Goal: Task Accomplishment & Management: Manage account settings

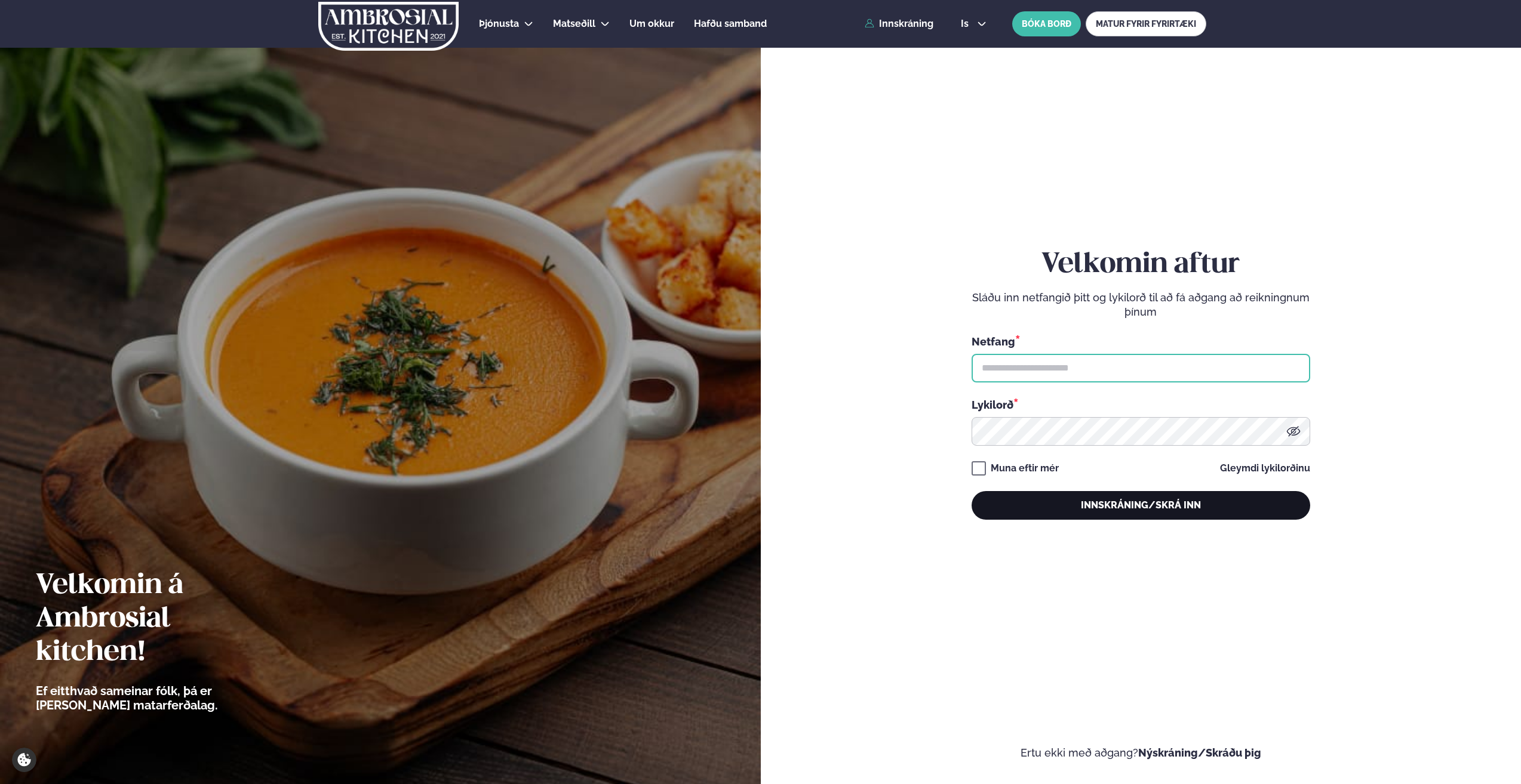
type input "**********"
click at [1137, 507] on button "Innskráning/Skrá inn" at bounding box center [1141, 505] width 339 height 29
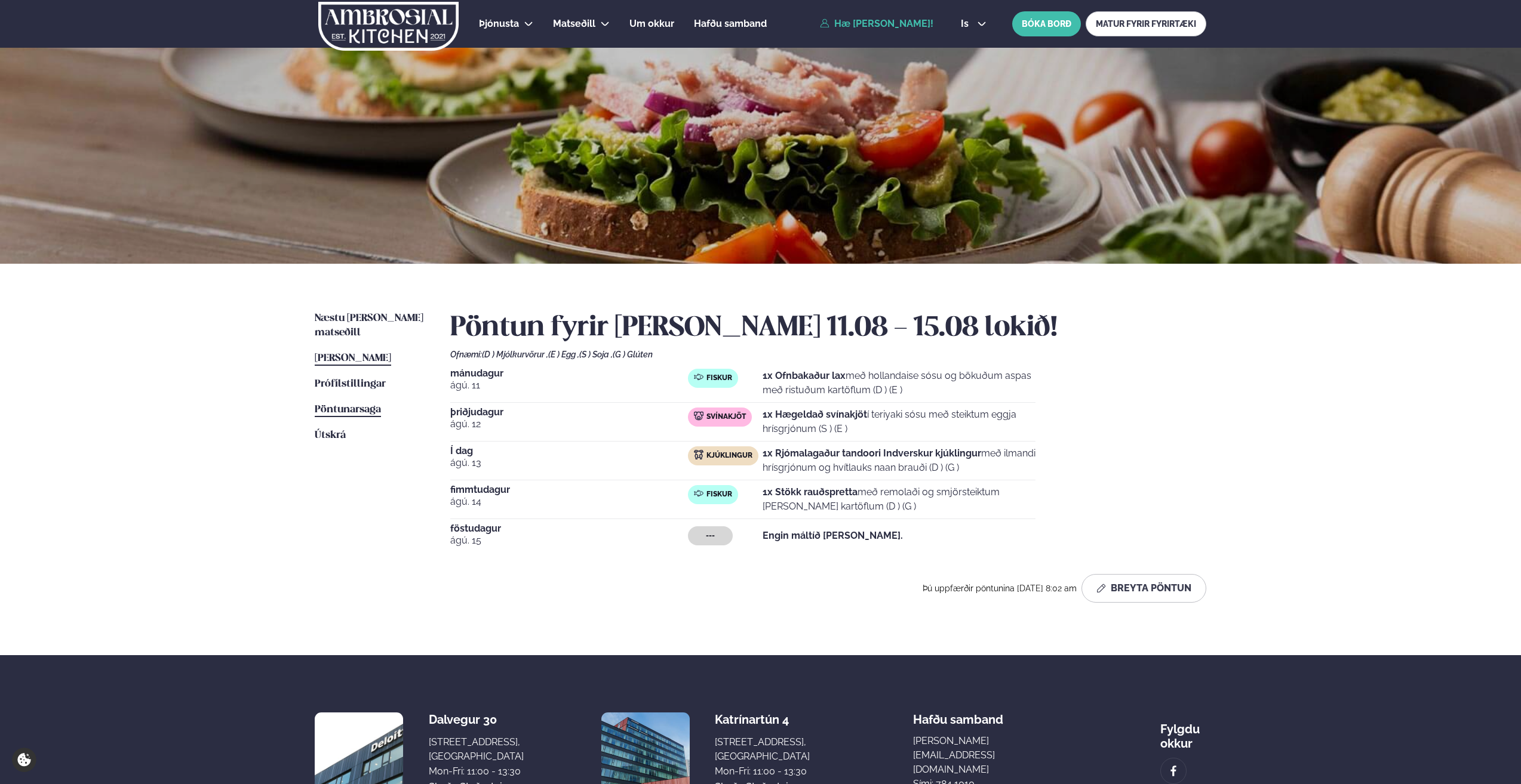
click at [354, 405] on span "Pöntunarsaga" at bounding box center [348, 409] width 66 height 10
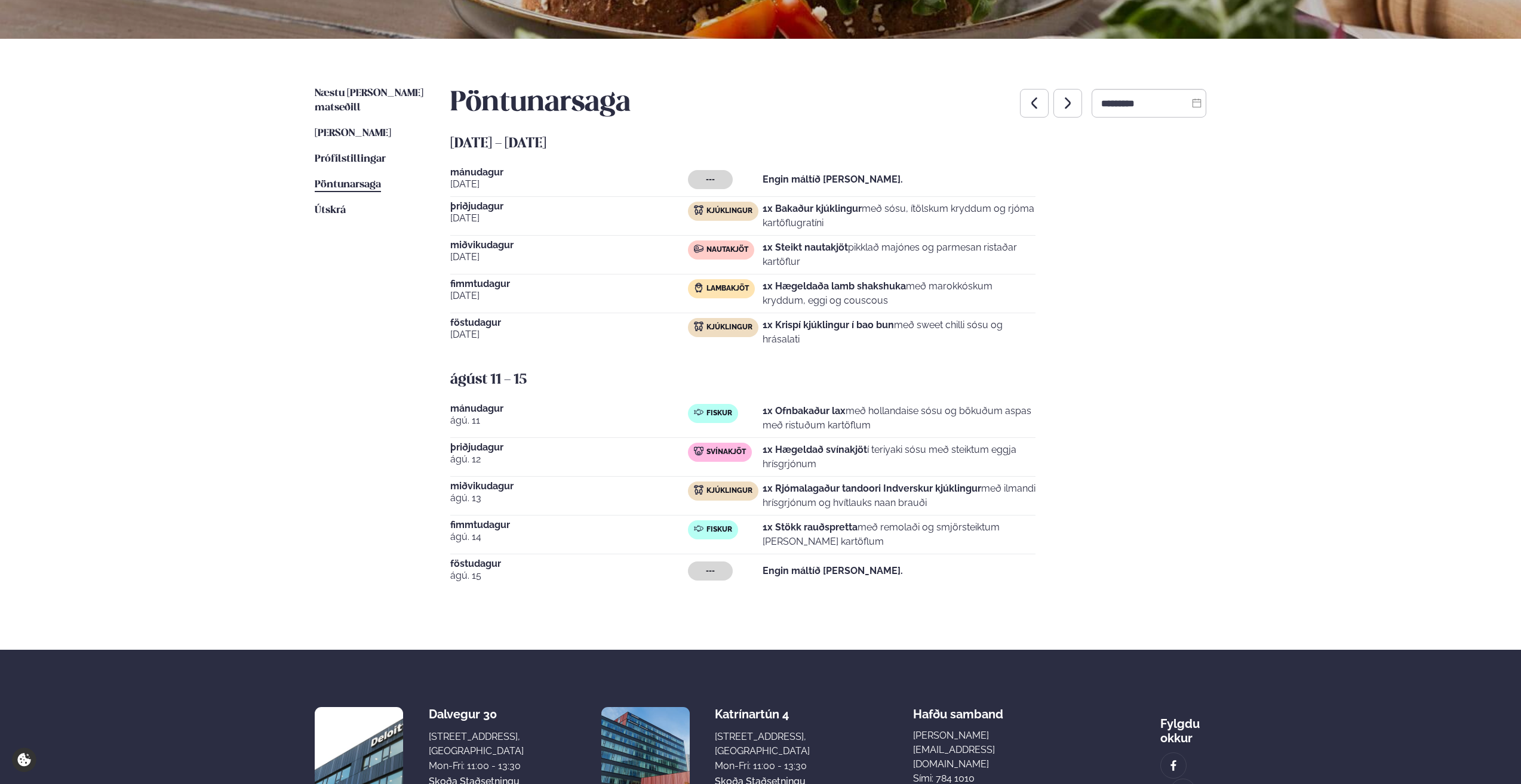
scroll to position [238, 0]
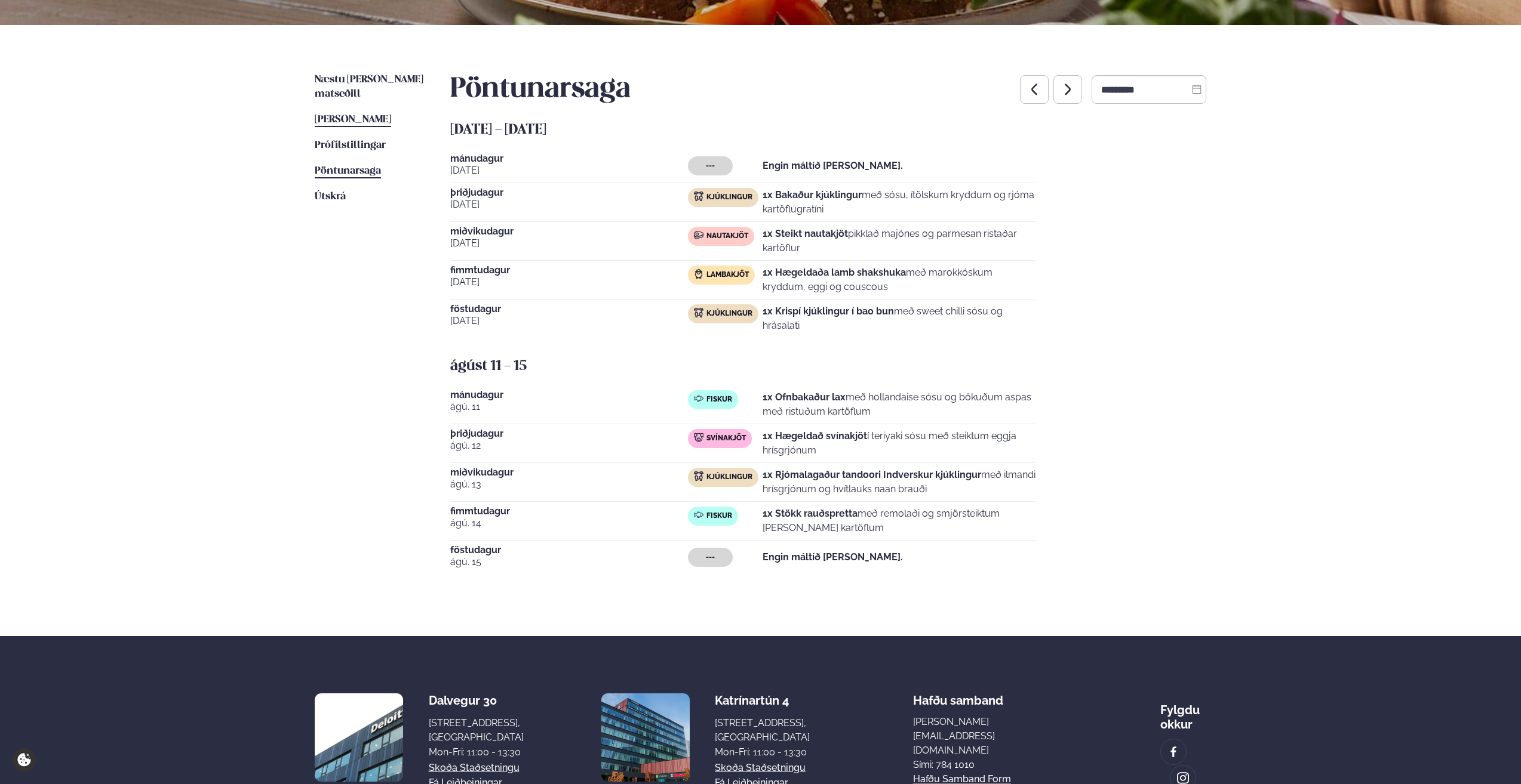
click at [354, 115] on span "[PERSON_NAME]" at bounding box center [352, 119] width 76 height 10
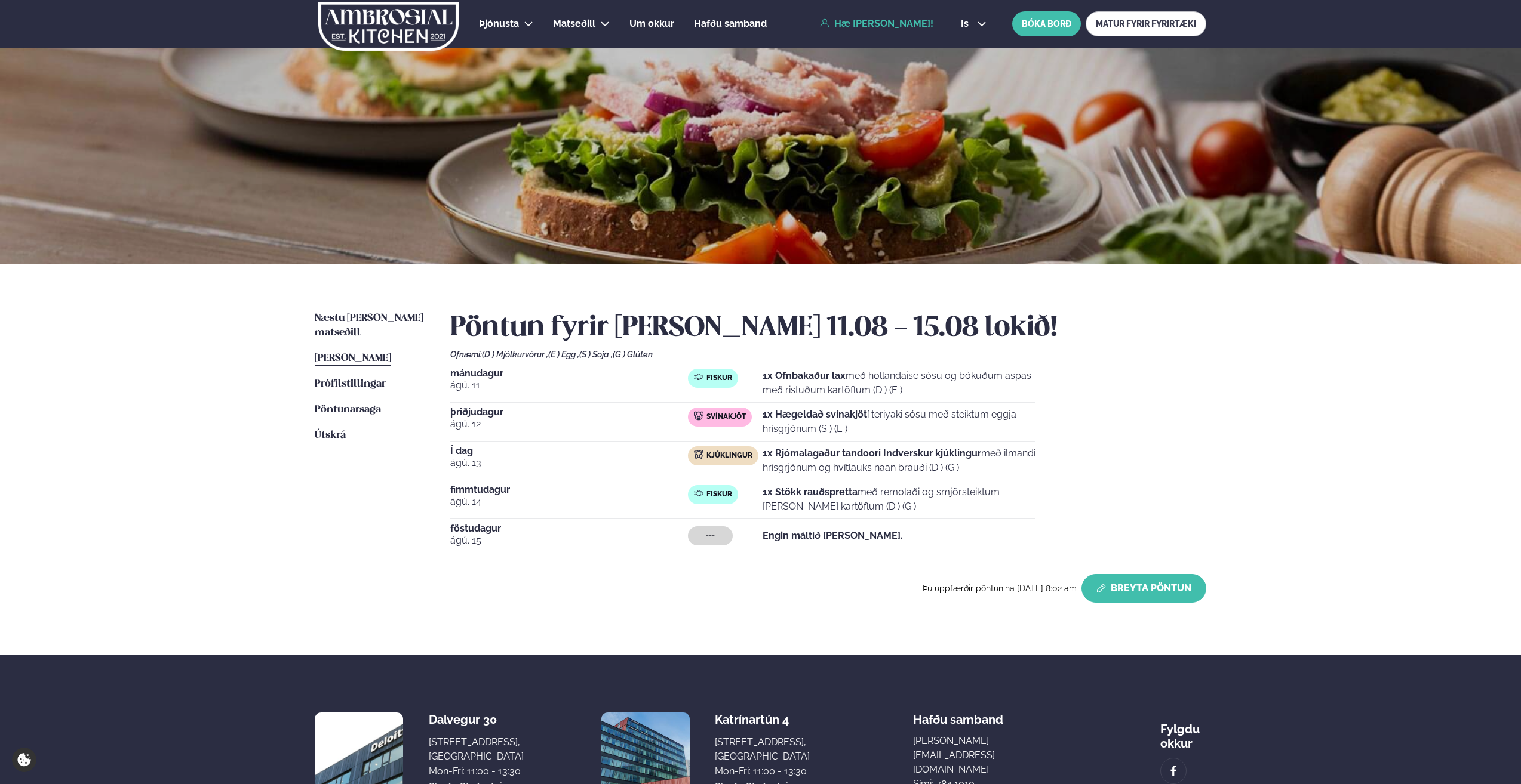
click at [1148, 589] on button "Breyta Pöntun" at bounding box center [1144, 589] width 125 height 29
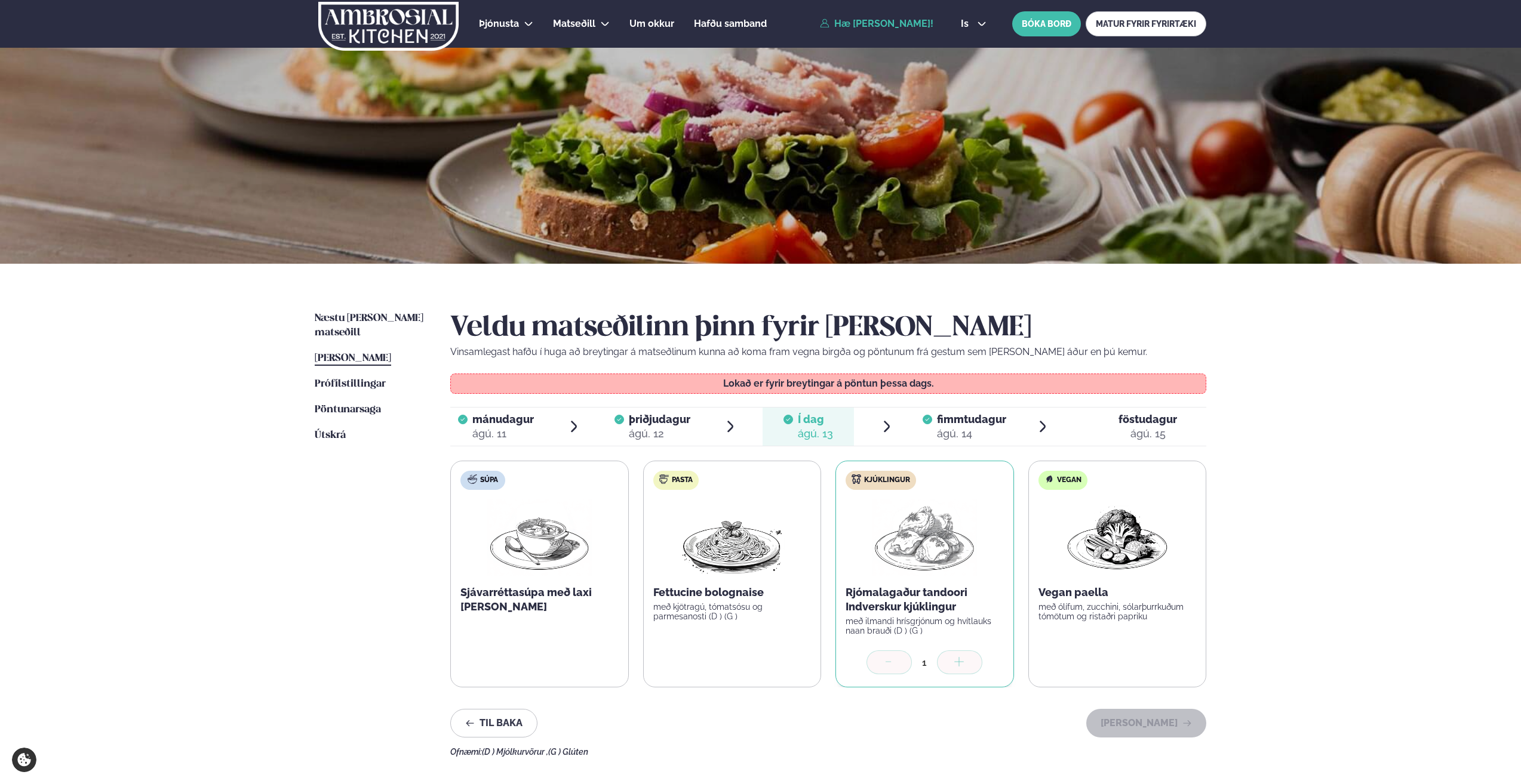
click at [1153, 421] on span "föstudagur" at bounding box center [1147, 419] width 58 height 13
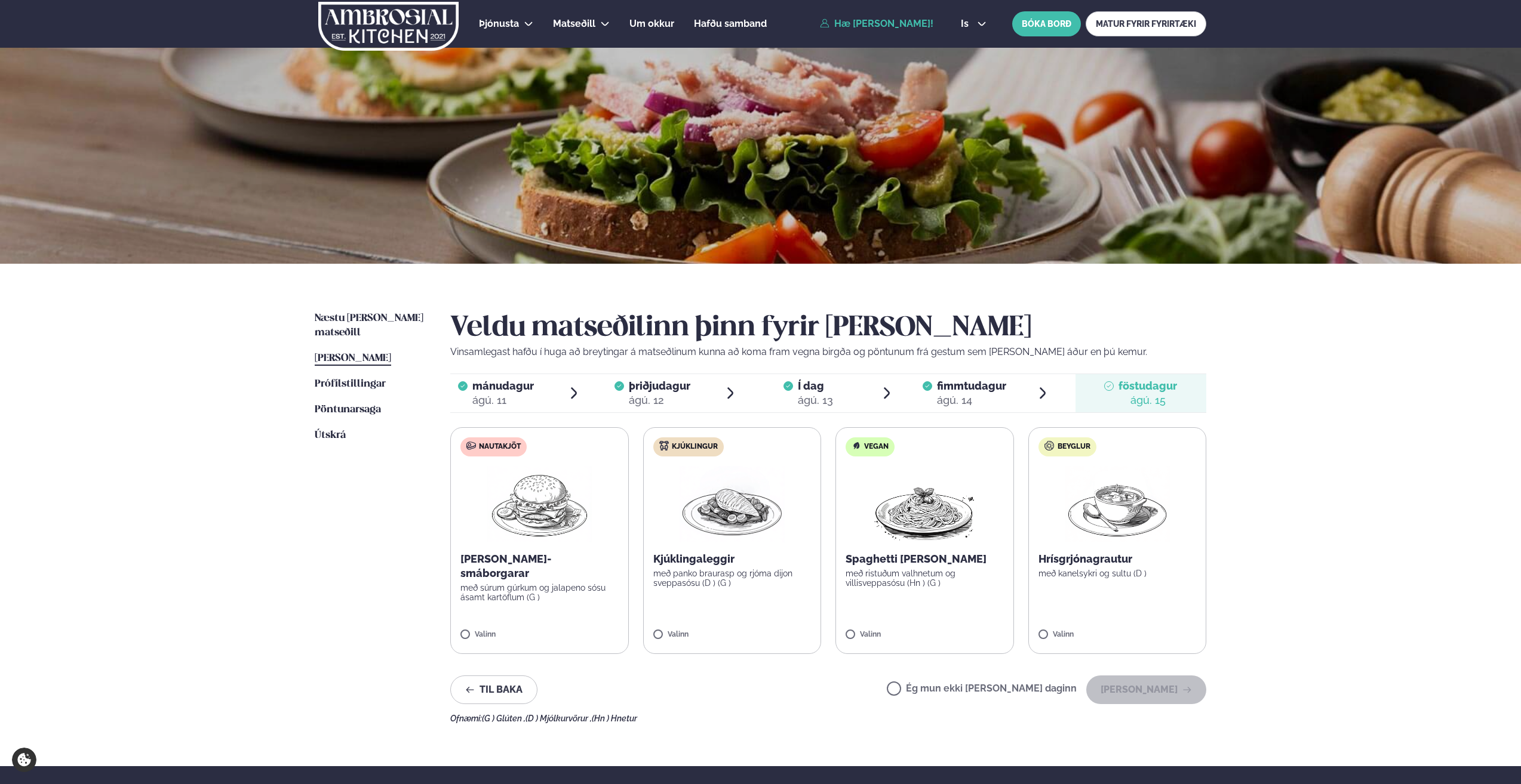
click at [727, 511] on img at bounding box center [731, 504] width 105 height 76
click at [1140, 684] on button "[PERSON_NAME]" at bounding box center [1146, 690] width 120 height 29
